Goal: Task Accomplishment & Management: Manage account settings

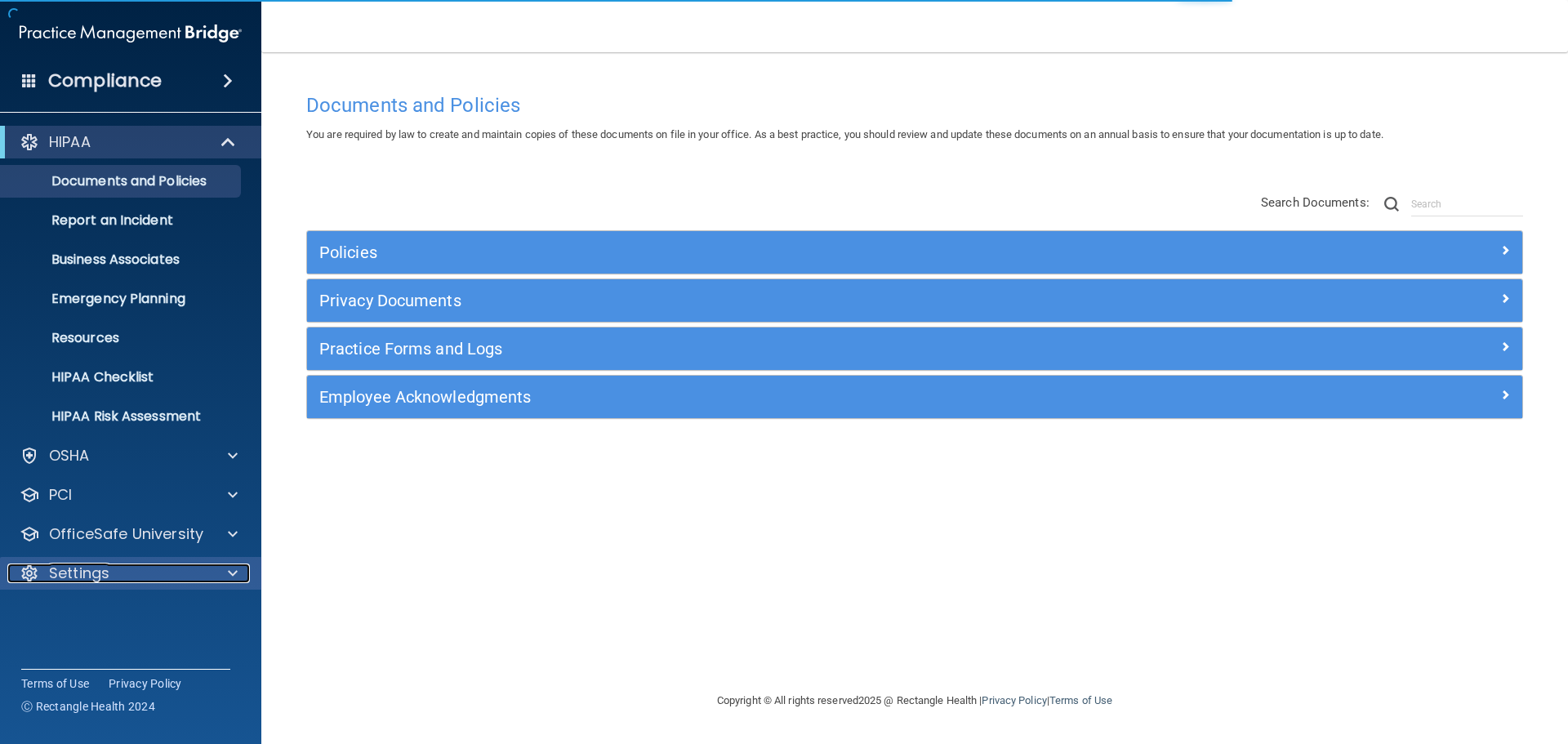
click at [141, 582] on div "Settings" at bounding box center [108, 573] width 203 height 20
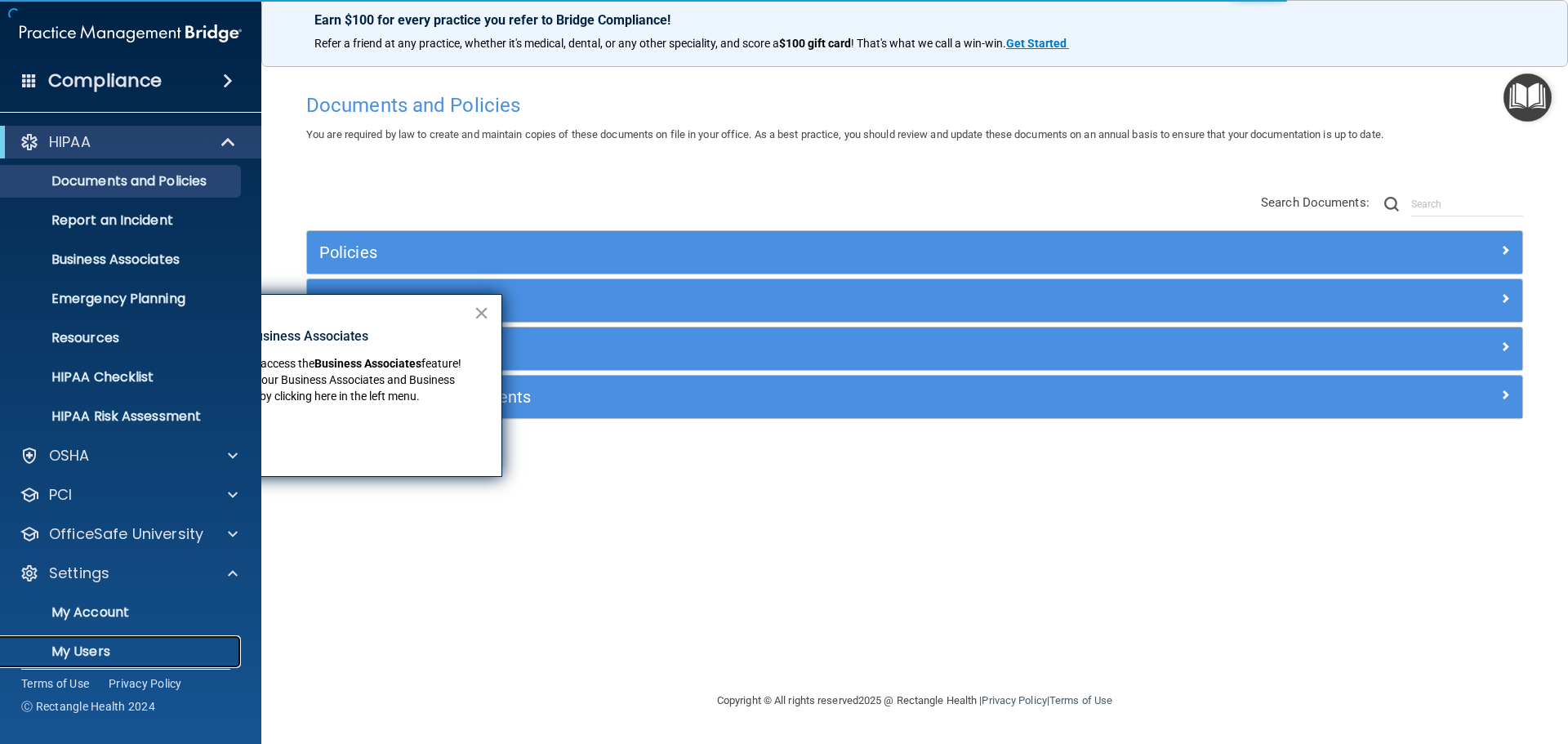
click at [115, 643] on p "My Users" at bounding box center [122, 651] width 223 height 16
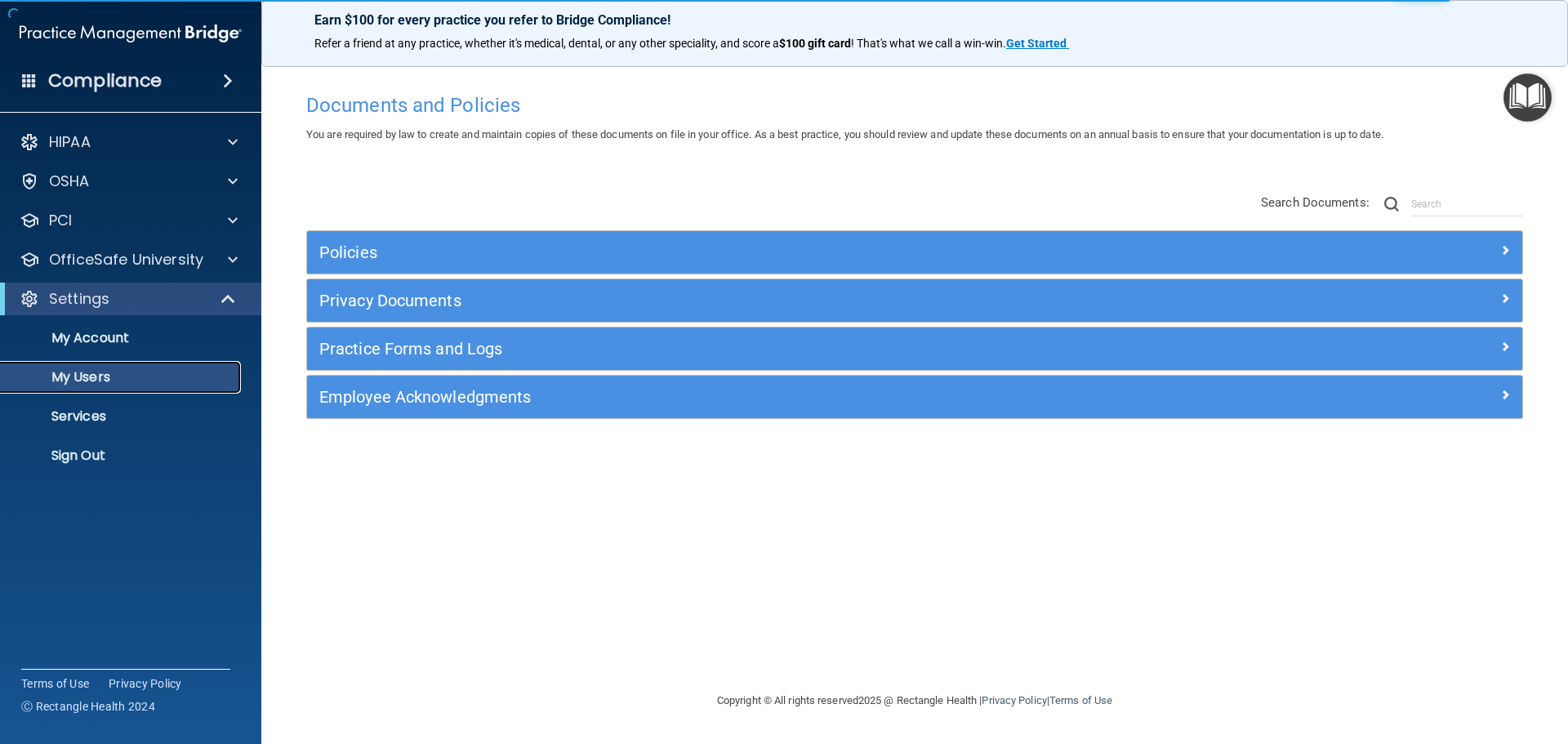
click at [104, 385] on p "My Users" at bounding box center [122, 377] width 223 height 16
select select "20"
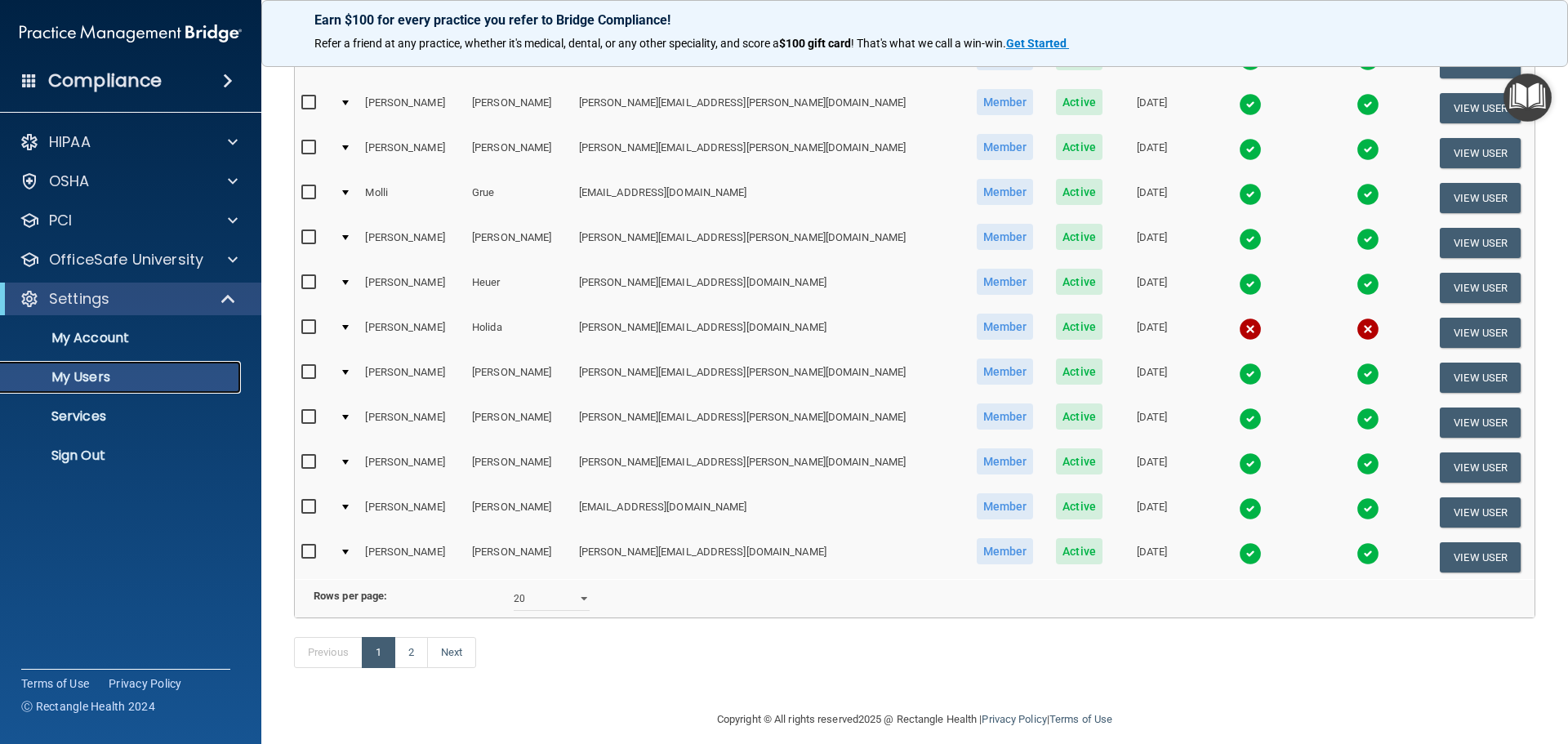
scroll to position [572, 0]
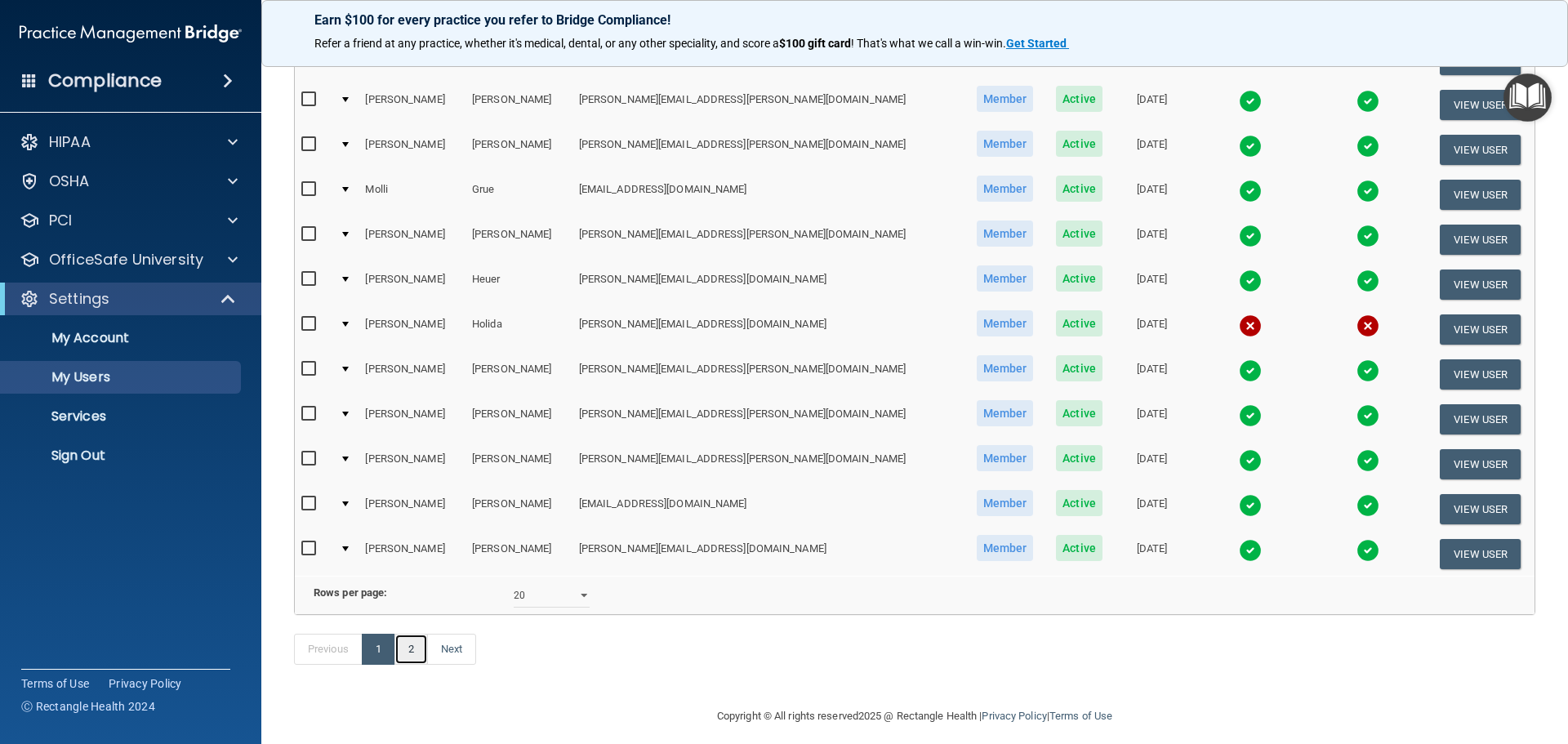
click at [402, 665] on link "2" at bounding box center [411, 649] width 34 height 31
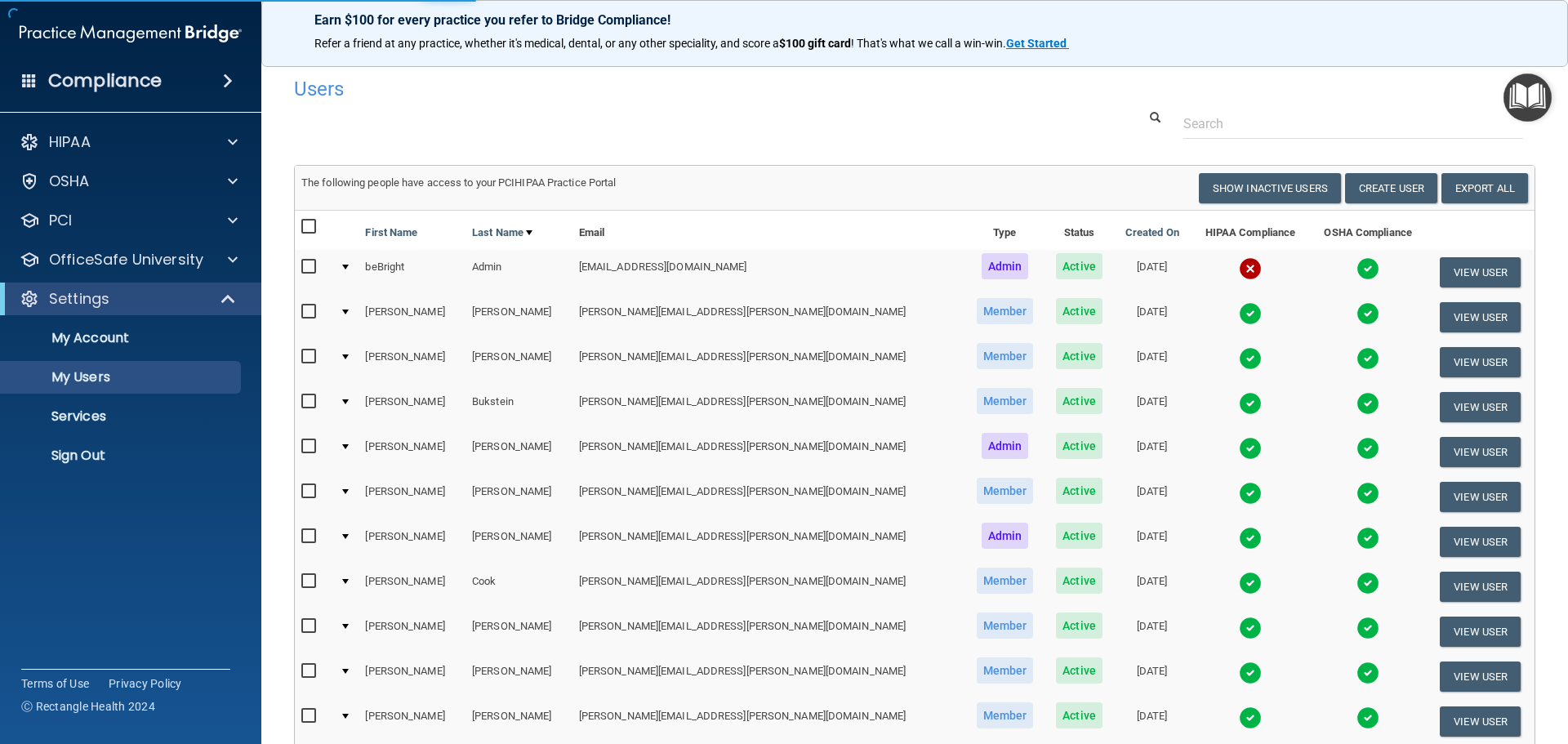
select select "20"
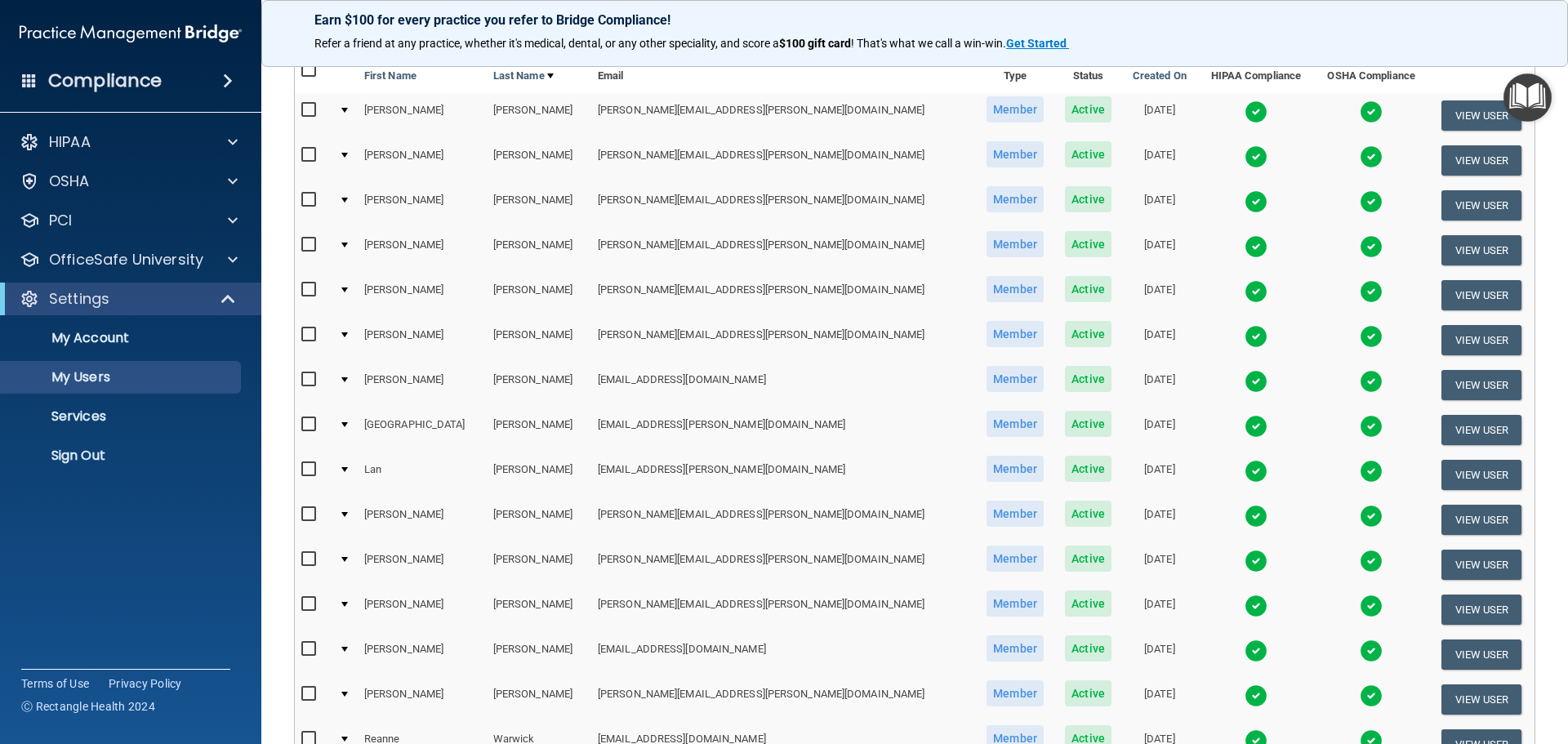
scroll to position [326, 0]
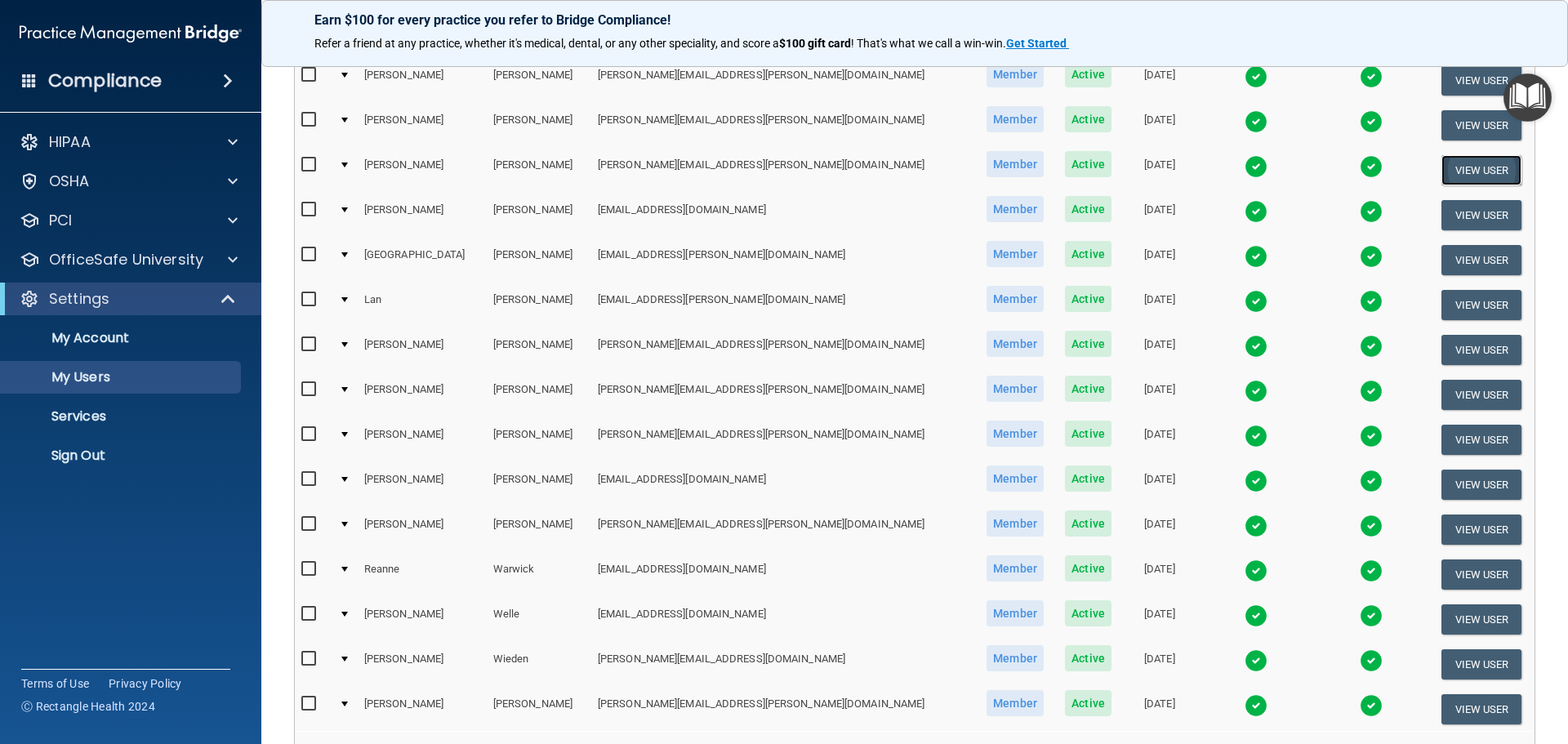
click at [1460, 175] on button "View User" at bounding box center [1482, 170] width 80 height 30
